Goal: Task Accomplishment & Management: Manage account settings

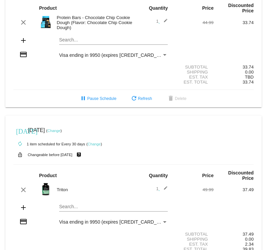
scroll to position [218, 0]
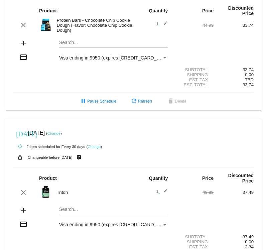
click at [61, 136] on link "Change" at bounding box center [54, 134] width 13 height 4
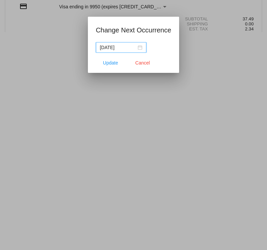
click at [133, 44] on nz-date-picker "[DATE]" at bounding box center [121, 47] width 51 height 11
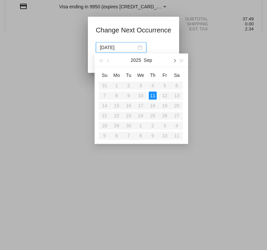
click at [175, 61] on span "button" at bounding box center [174, 60] width 3 height 3
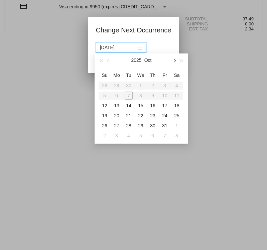
click at [175, 61] on span "button" at bounding box center [174, 60] width 3 height 3
click at [157, 85] on div "1" at bounding box center [153, 86] width 8 height 8
type input "[DATE]"
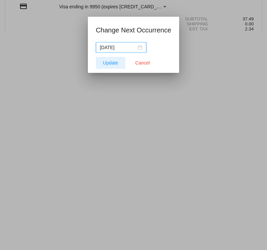
click at [114, 62] on span "Update" at bounding box center [110, 62] width 15 height 5
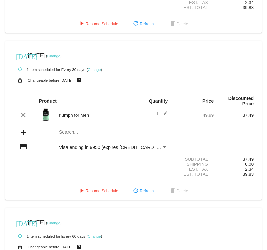
scroll to position [465, 0]
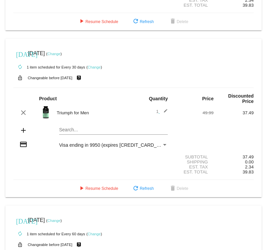
click at [65, 59] on div "[DATE] [DATE] ( Change )" at bounding box center [133, 53] width 241 height 13
click at [61, 56] on link "Change" at bounding box center [54, 54] width 13 height 4
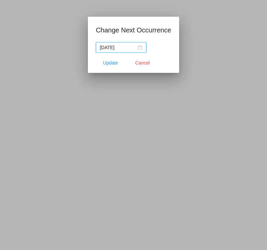
click at [132, 51] on div "[DATE]" at bounding box center [121, 47] width 42 height 7
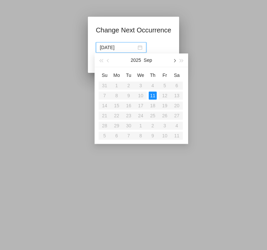
click at [174, 62] on button "button" at bounding box center [174, 60] width 7 height 13
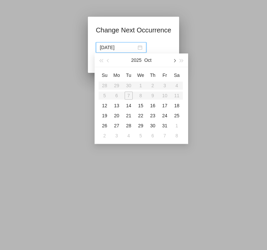
click at [174, 62] on button "button" at bounding box center [174, 60] width 7 height 13
click at [156, 85] on div "1" at bounding box center [153, 86] width 8 height 8
type input "[DATE]"
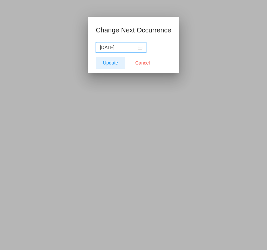
click at [110, 58] on button "Update" at bounding box center [110, 63] width 29 height 12
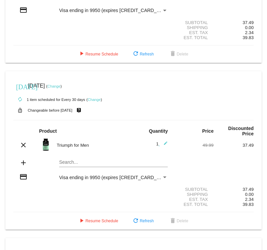
scroll to position [450, 0]
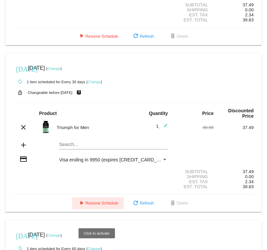
click at [103, 209] on button "play_arrow Resume Schedule" at bounding box center [98, 203] width 52 height 12
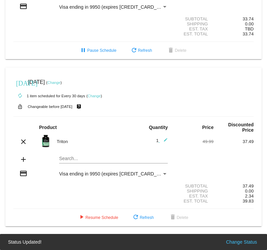
scroll to position [274, 0]
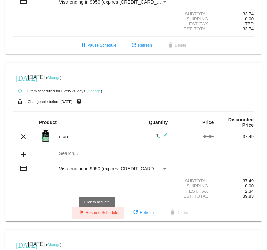
click at [101, 215] on span "play_arrow Resume Schedule" at bounding box center [98, 212] width 41 height 5
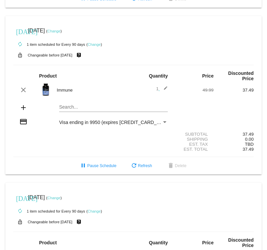
scroll to position [1281, 0]
